Goal: Browse casually: Explore the website without a specific task or goal

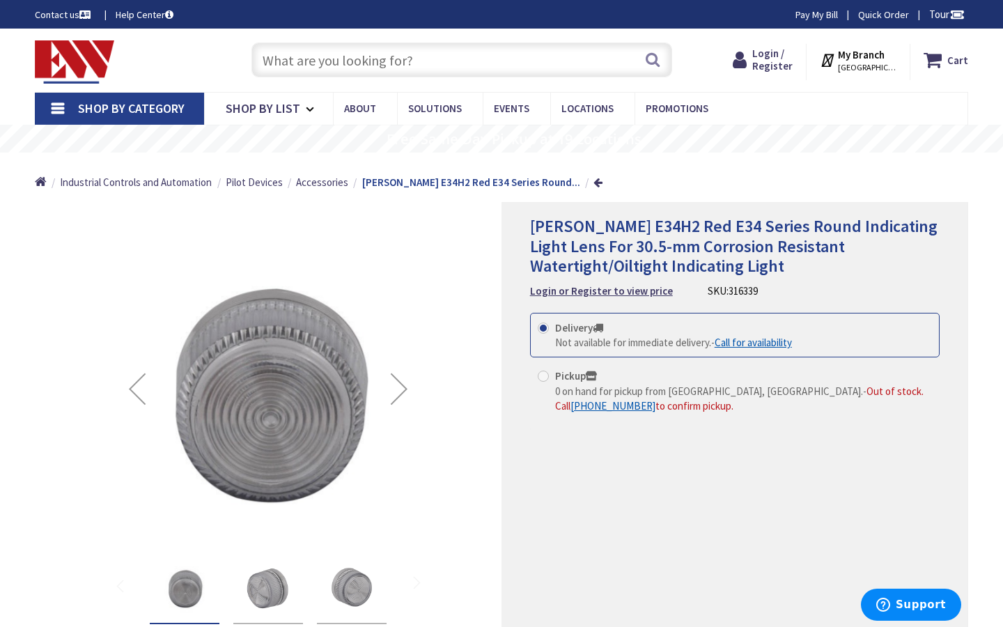
type input "[STREET_ADDRESS]"
